Goal: Task Accomplishment & Management: Manage account settings

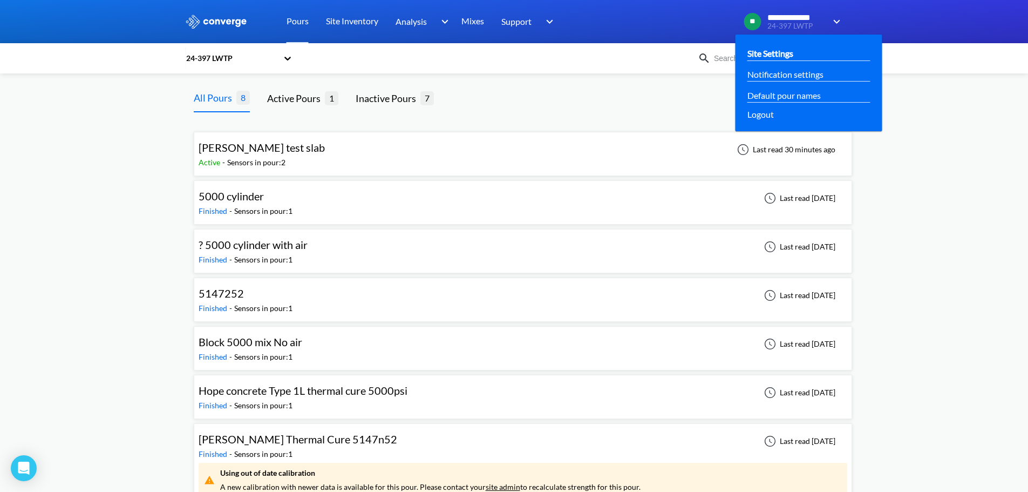
click at [789, 52] on link "Site Settings" at bounding box center [771, 52] width 46 height 13
click at [838, 22] on img at bounding box center [834, 21] width 17 height 13
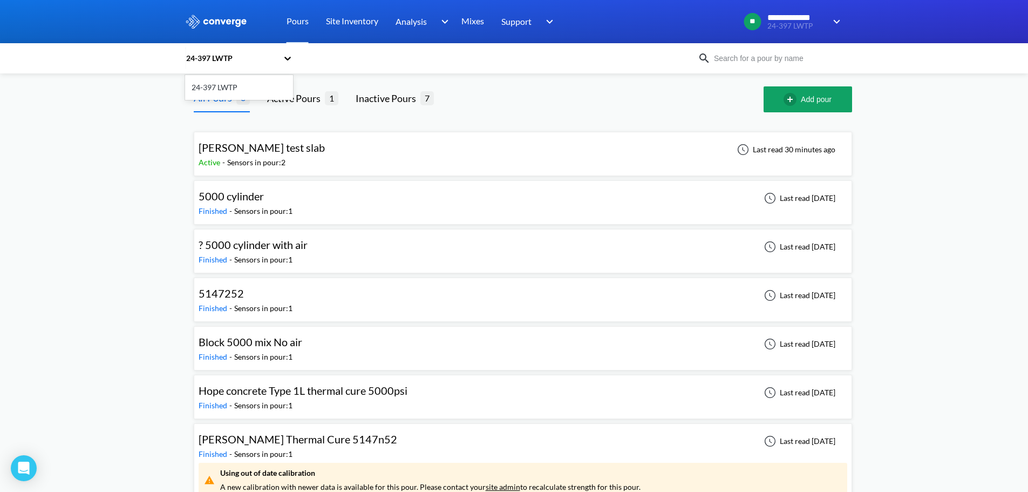
click at [291, 59] on icon at bounding box center [287, 58] width 11 height 11
click at [288, 58] on icon at bounding box center [287, 58] width 11 height 11
click at [359, 20] on link "Site Inventory" at bounding box center [352, 21] width 52 height 43
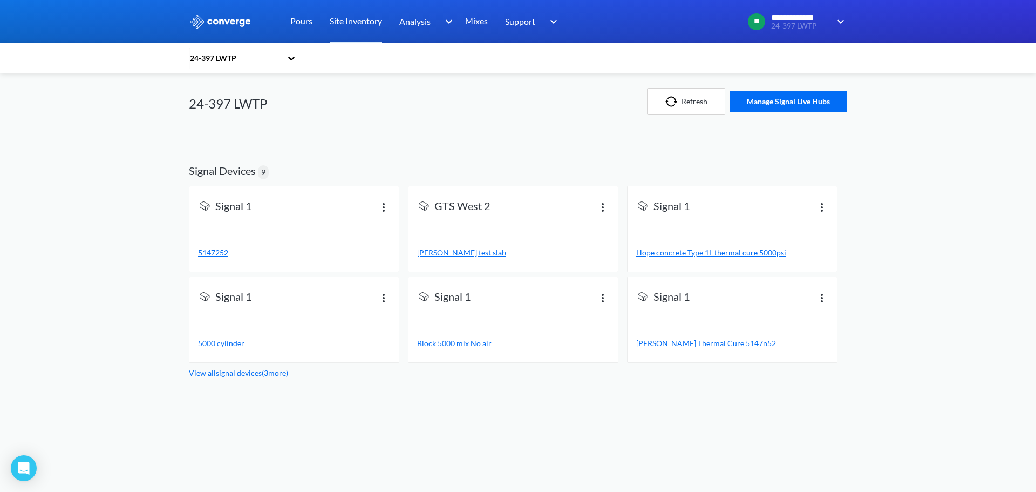
click at [291, 59] on icon at bounding box center [291, 59] width 6 height 4
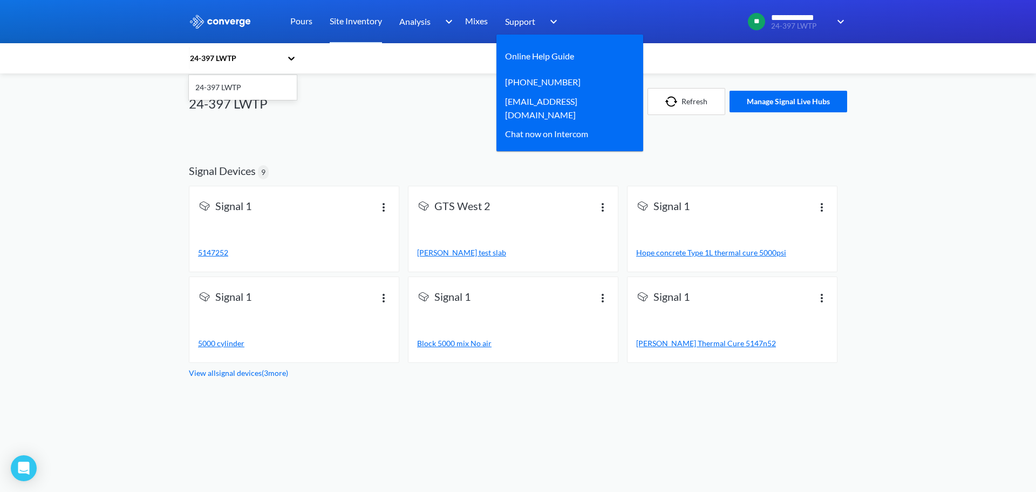
click at [556, 20] on img at bounding box center [551, 21] width 17 height 13
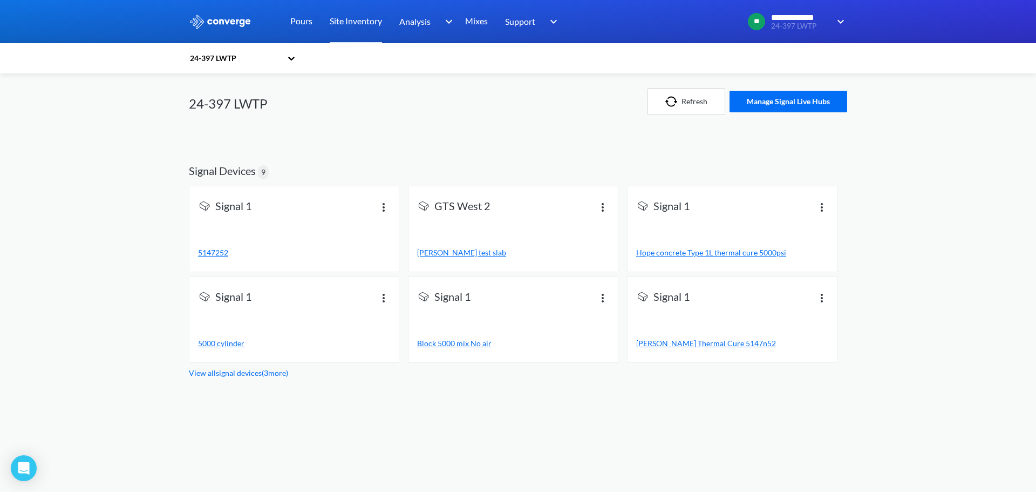
click at [192, 21] on img at bounding box center [220, 22] width 63 height 14
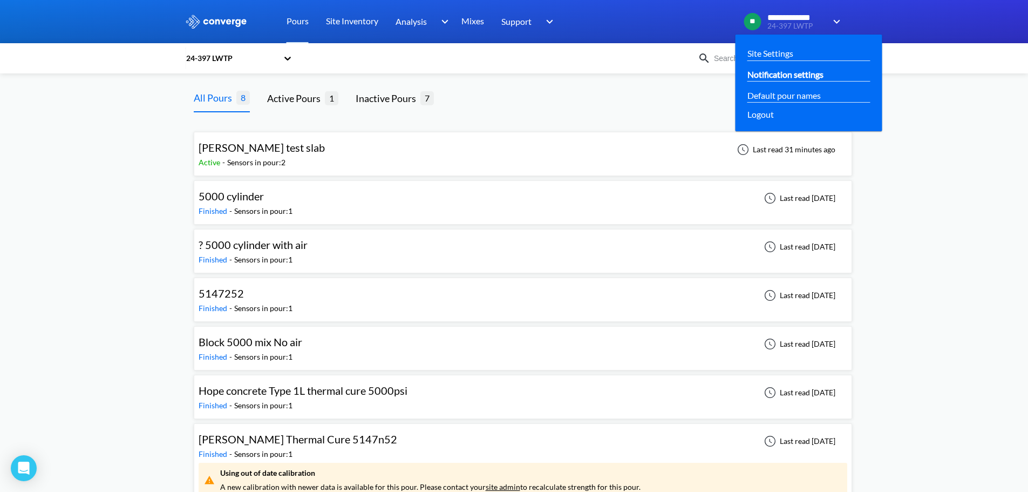
click at [823, 69] on link "Notification settings" at bounding box center [786, 73] width 76 height 13
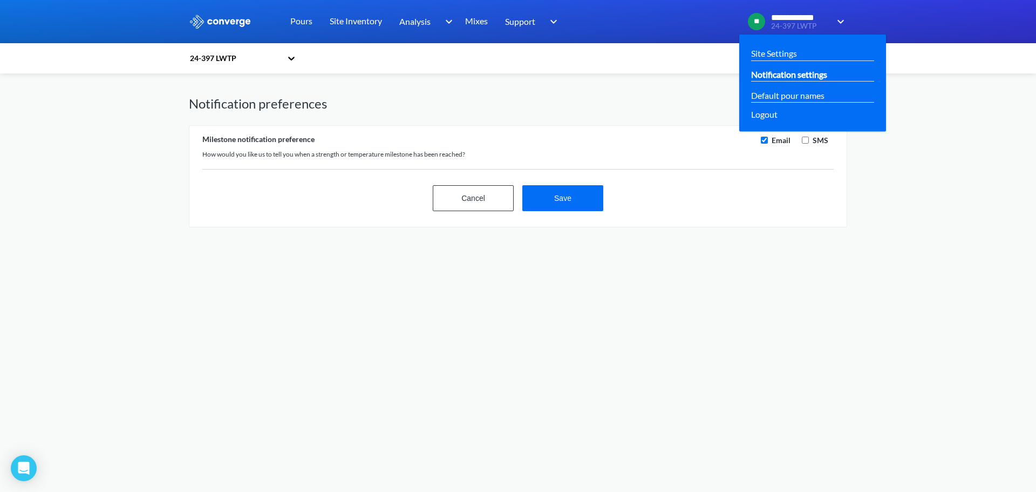
checkbox input "true"
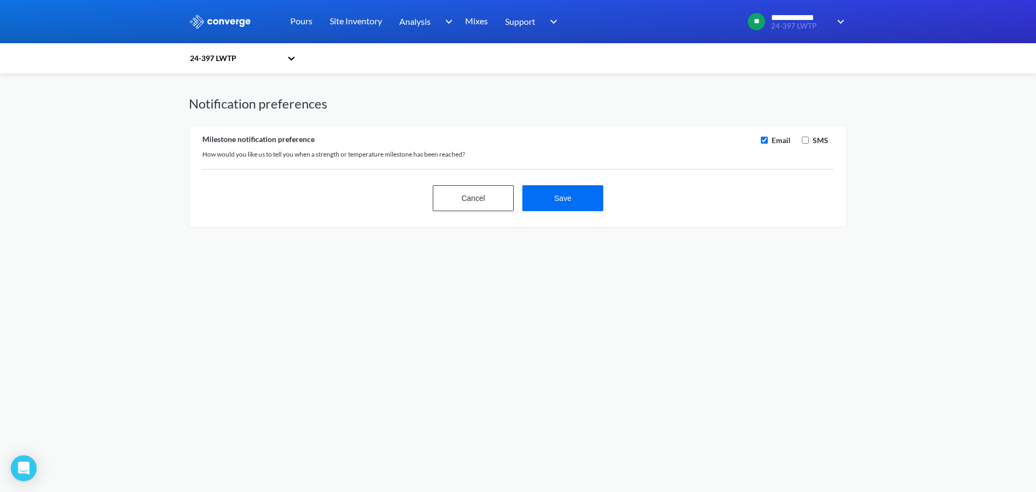
click at [226, 15] on img at bounding box center [220, 22] width 63 height 14
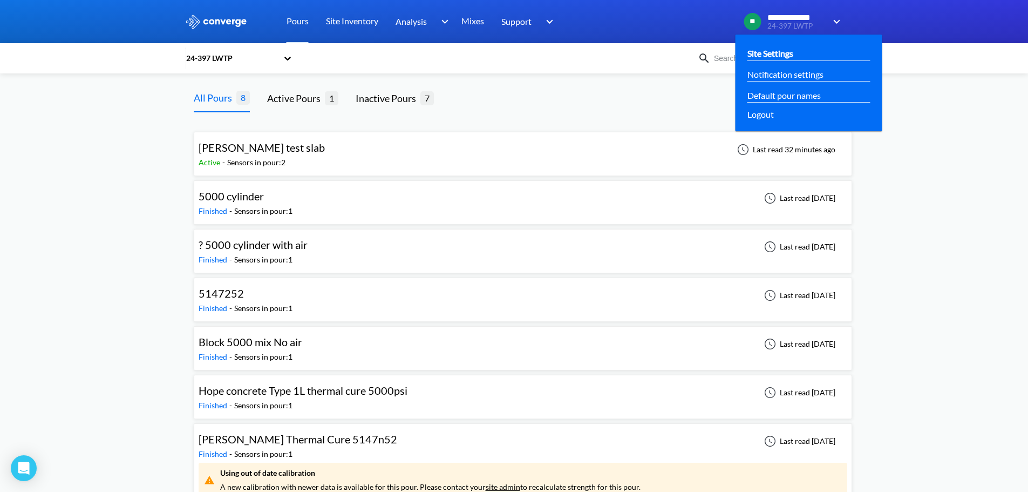
click at [786, 54] on link "Site Settings" at bounding box center [771, 52] width 46 height 13
